Goal: Understand process/instructions

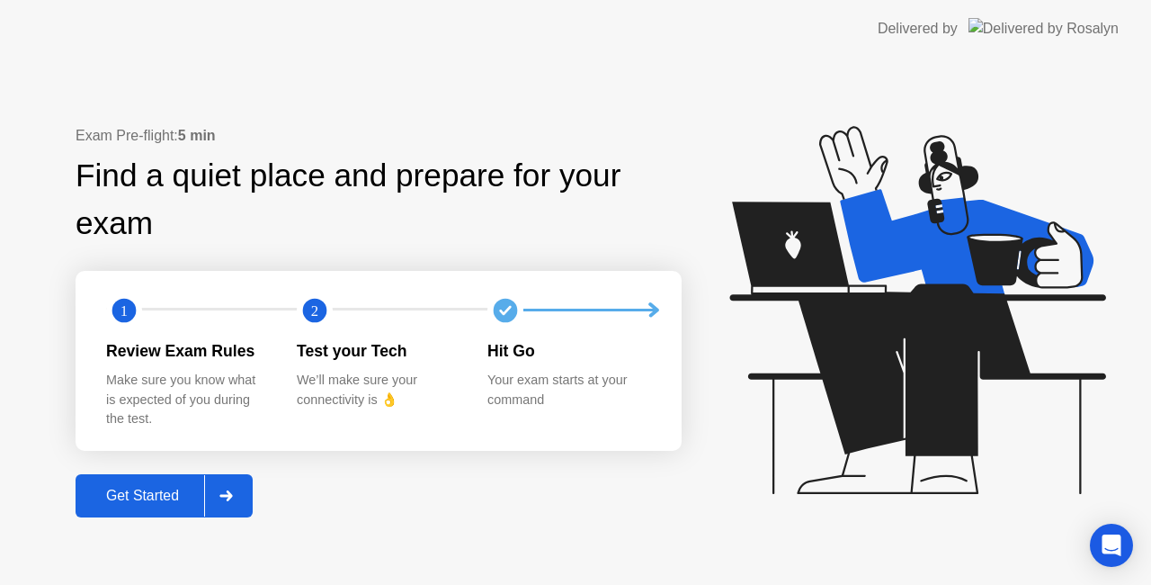
click at [154, 498] on div "Get Started" at bounding box center [142, 495] width 123 height 16
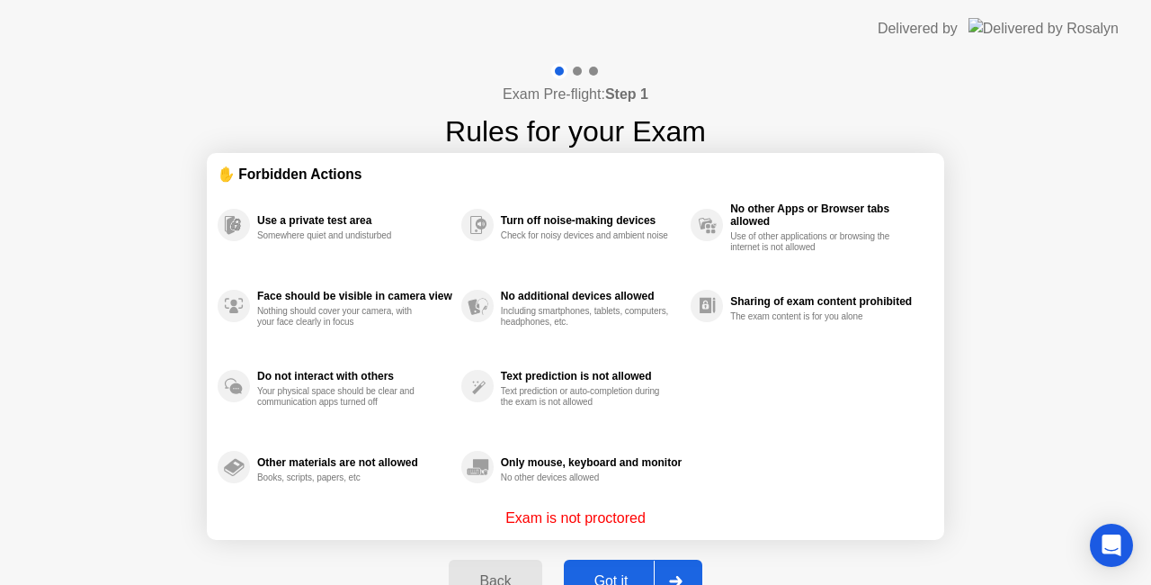
click at [629, 569] on button "Got it" at bounding box center [633, 580] width 138 height 43
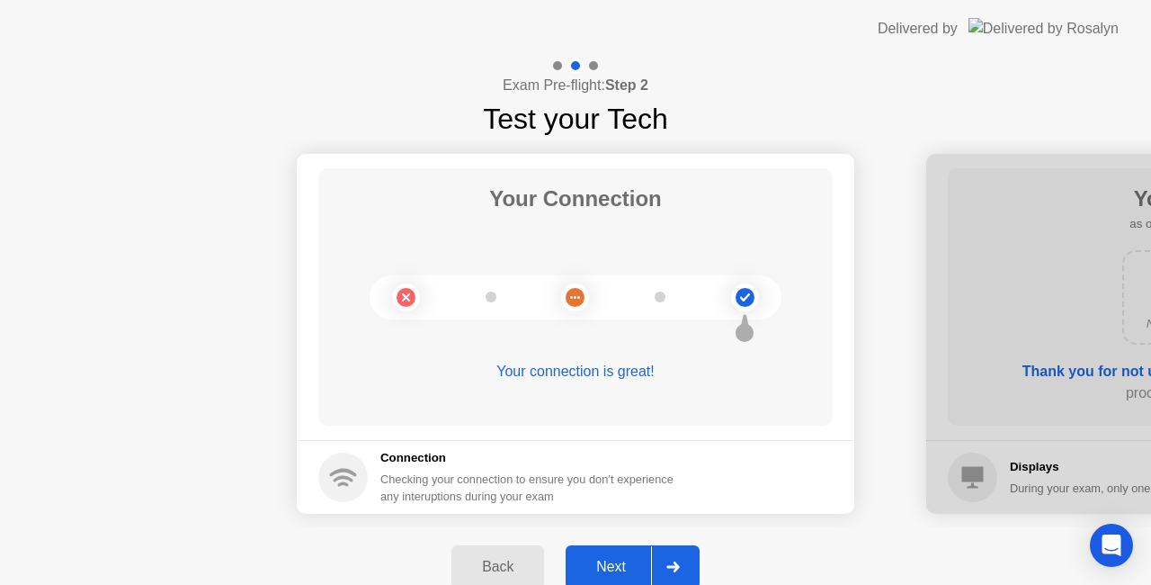
click at [620, 567] on div "Next" at bounding box center [611, 566] width 80 height 16
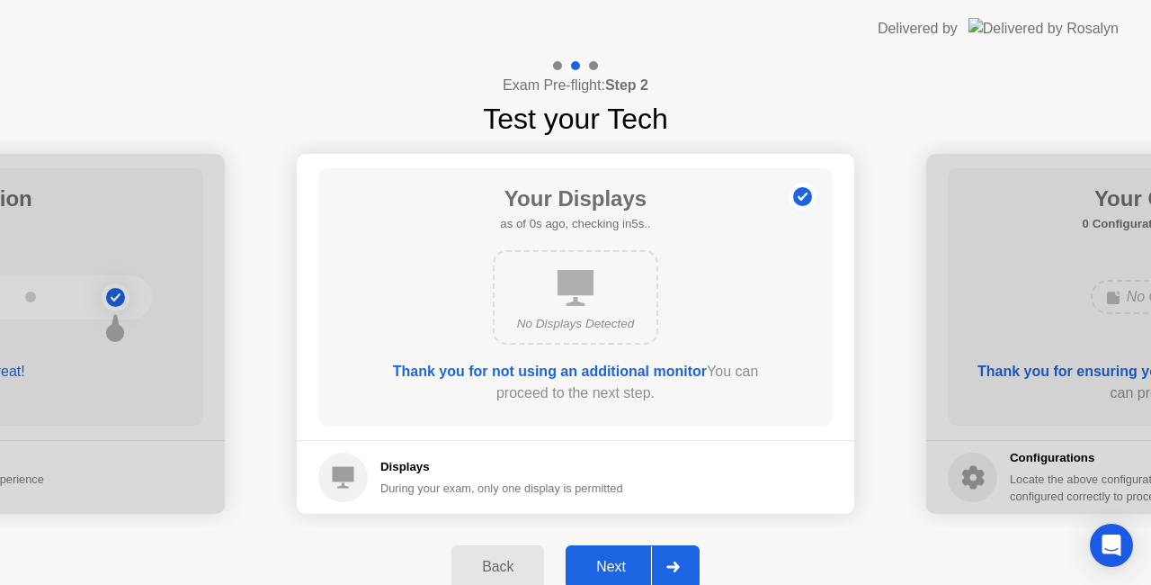
click at [615, 561] on div "Next" at bounding box center [611, 566] width 80 height 16
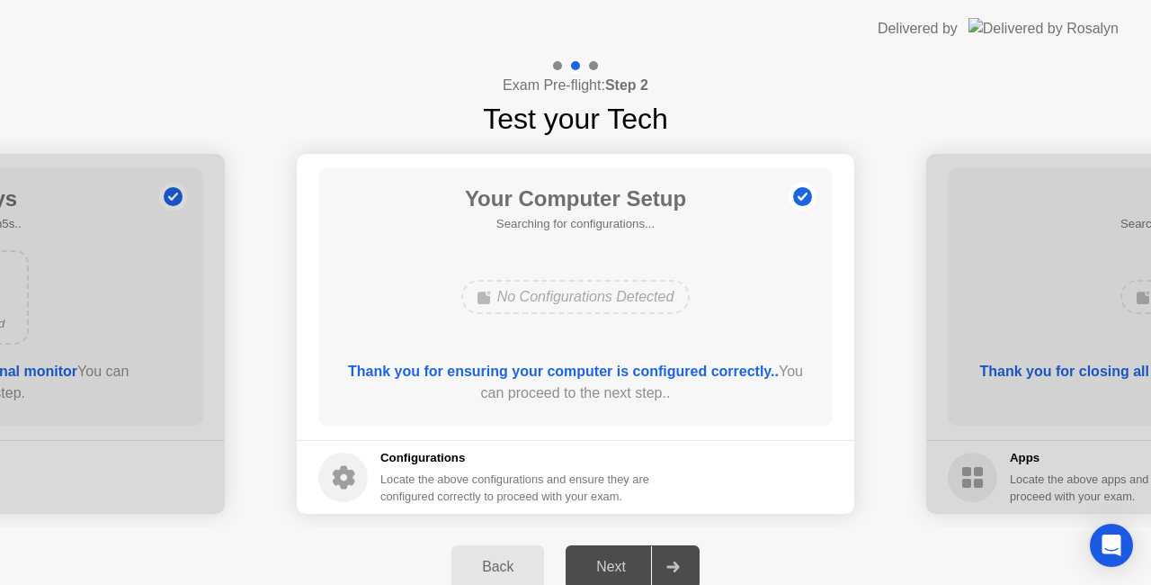
click at [615, 561] on div "Next" at bounding box center [611, 566] width 80 height 16
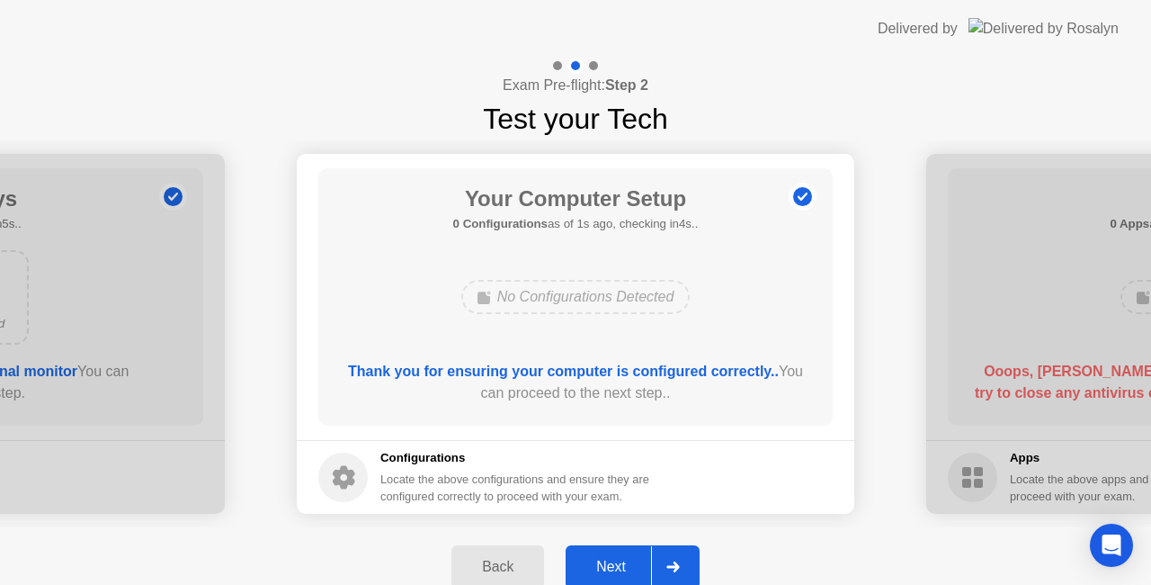
click at [615, 559] on div "Next" at bounding box center [611, 566] width 80 height 16
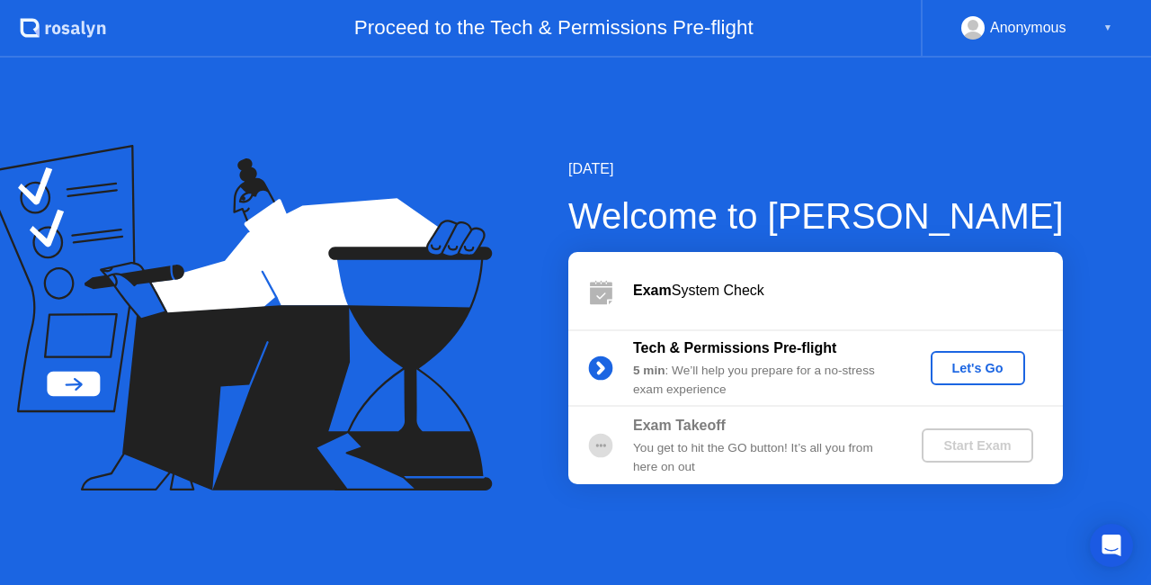
click at [946, 368] on div "Let's Go" at bounding box center [978, 368] width 80 height 14
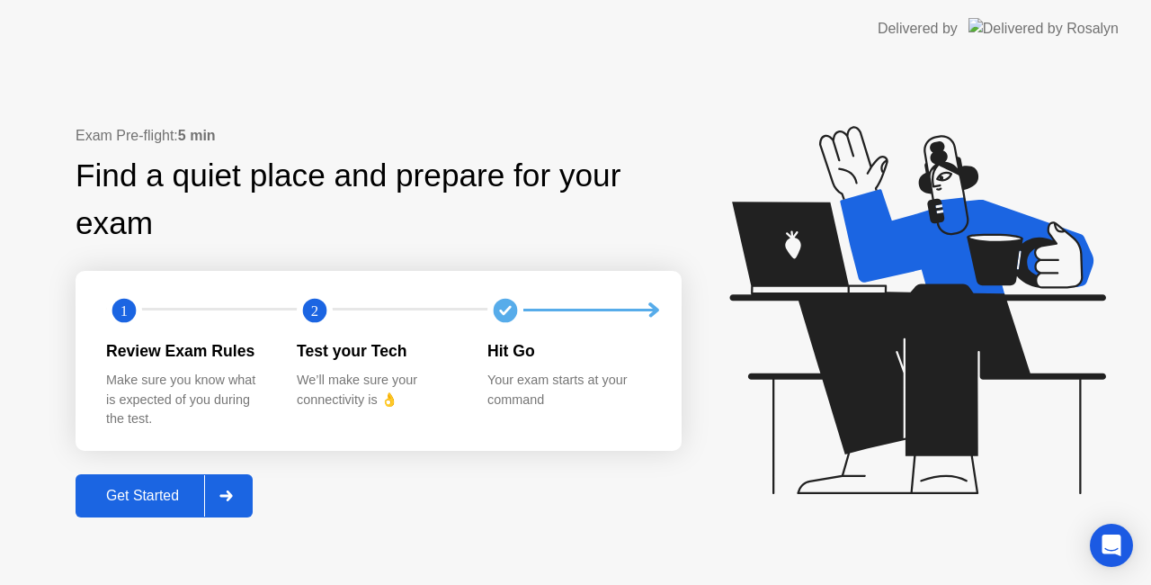
click at [206, 482] on button "Get Started" at bounding box center [164, 495] width 177 height 43
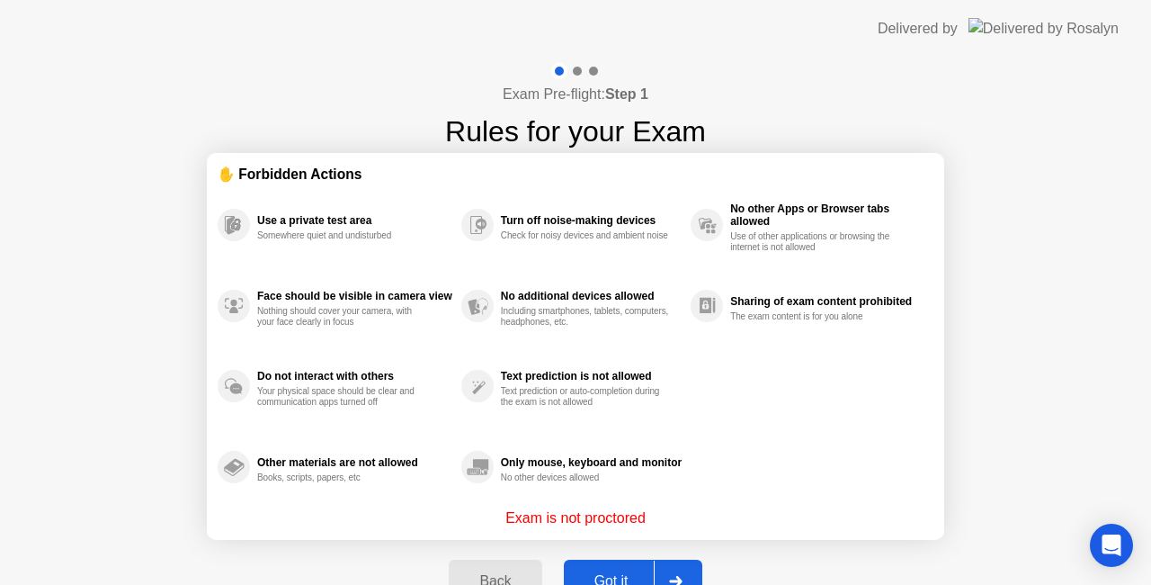
click at [622, 565] on button "Got it" at bounding box center [633, 580] width 138 height 43
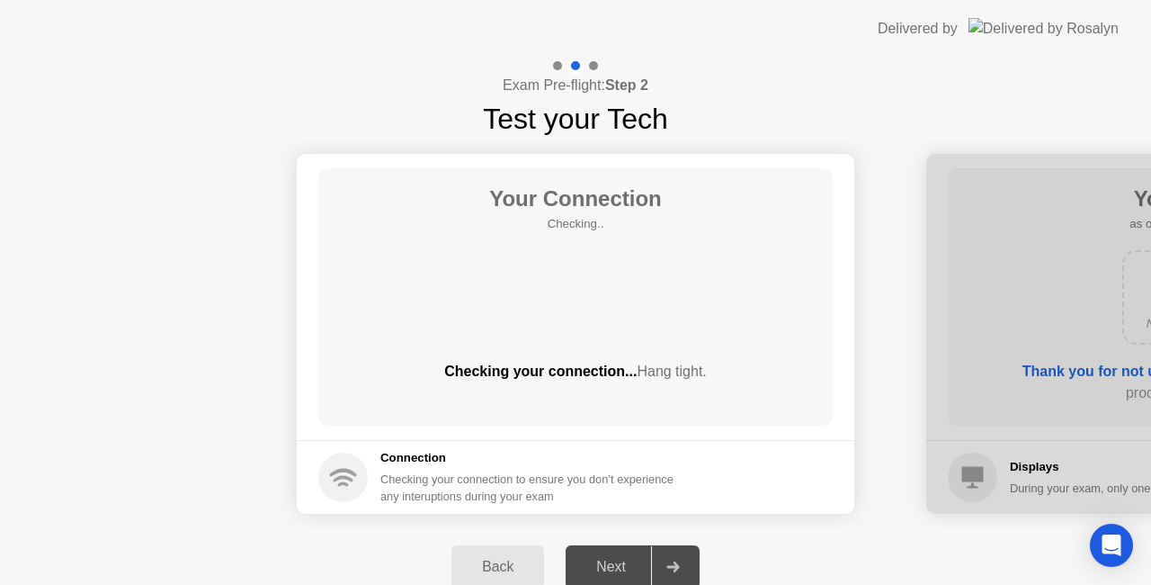
click at [622, 565] on div "Next" at bounding box center [611, 566] width 80 height 16
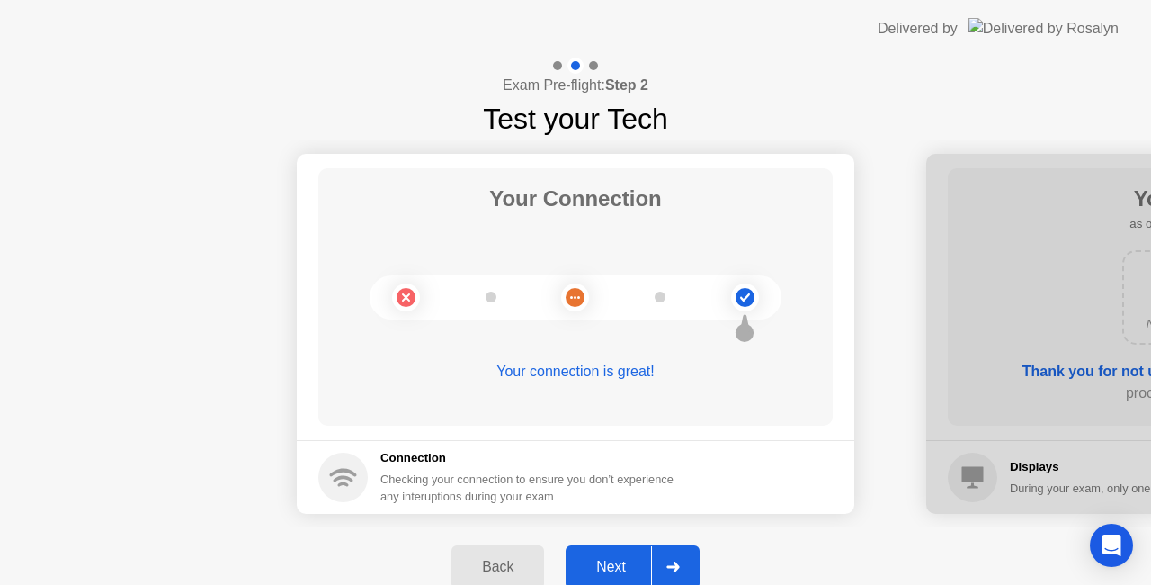
click at [622, 561] on div "Next" at bounding box center [611, 566] width 80 height 16
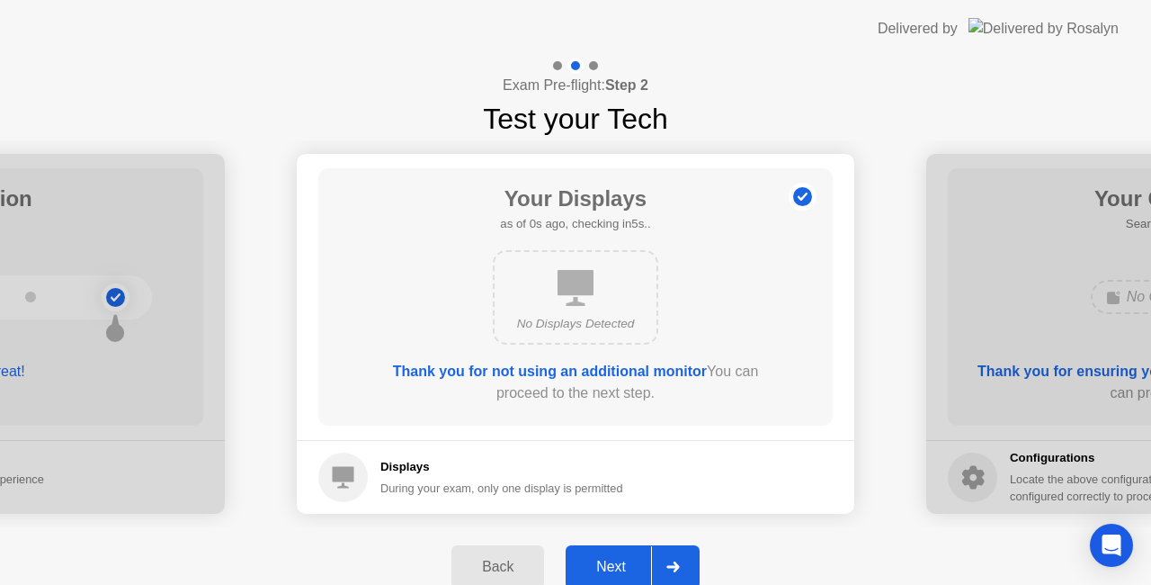
click at [622, 561] on div "Next" at bounding box center [611, 566] width 80 height 16
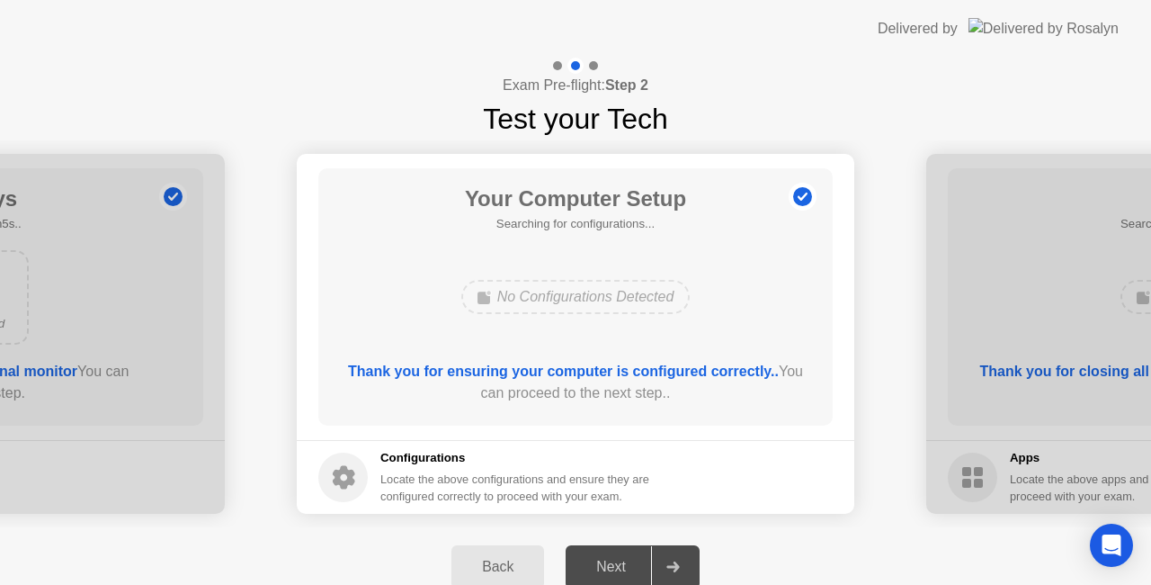
click at [622, 561] on div "Next" at bounding box center [611, 566] width 80 height 16
